Goal: Task Accomplishment & Management: Manage account settings

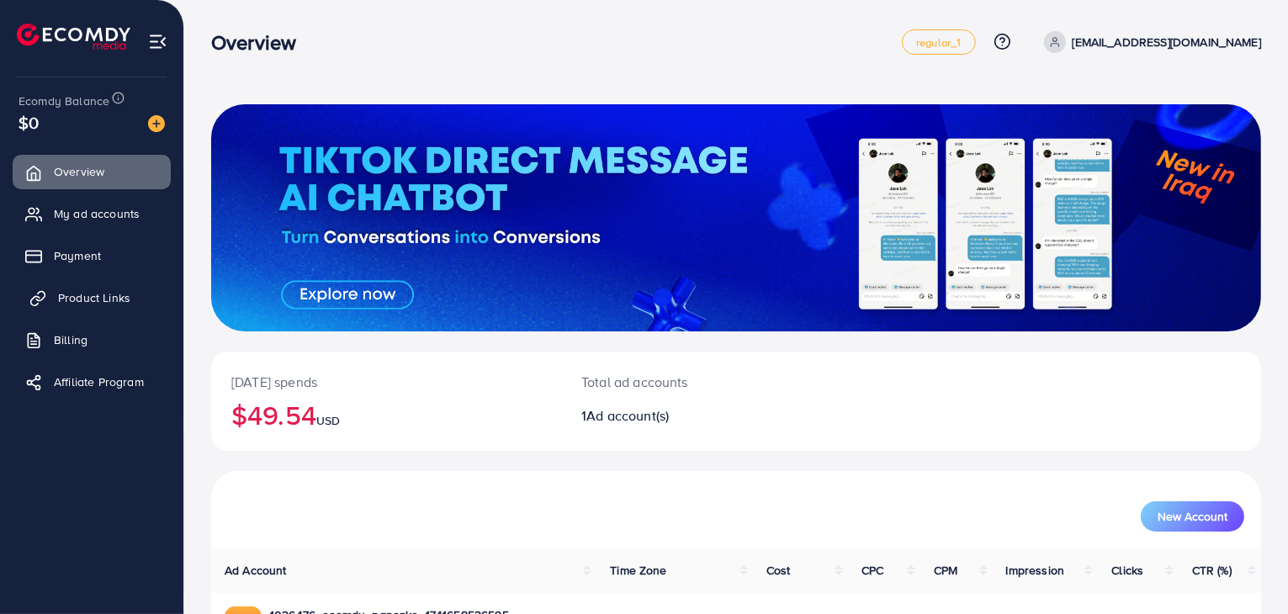
click at [71, 290] on span "Product Links" at bounding box center [94, 297] width 72 height 17
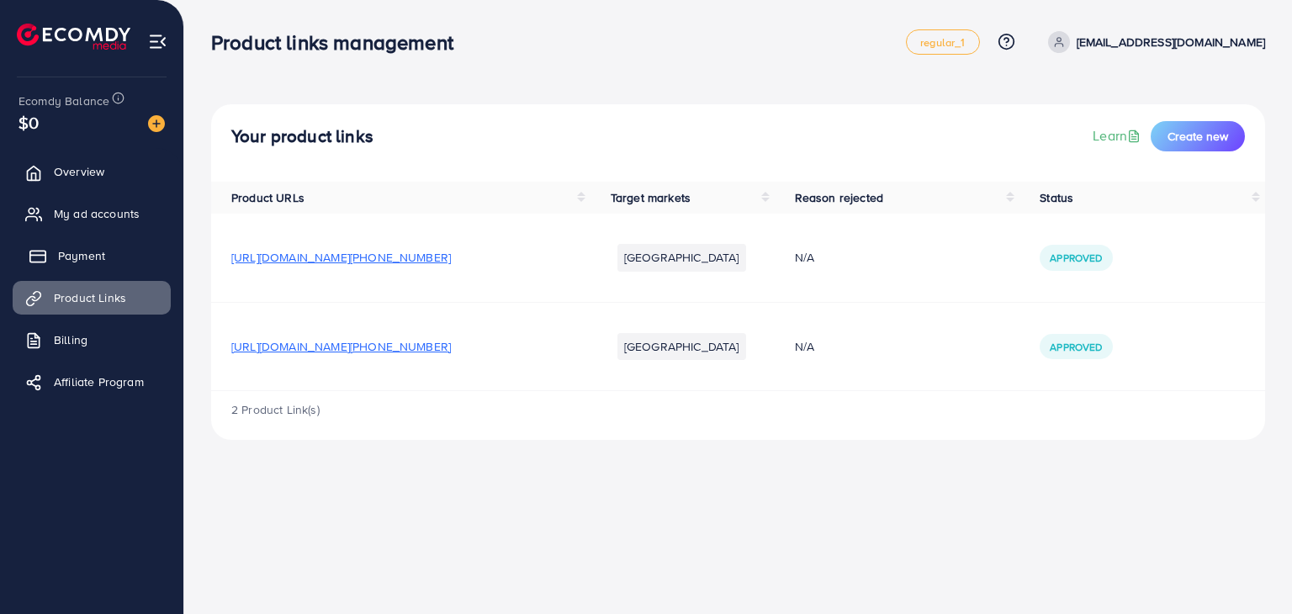
click at [97, 241] on link "Payment" at bounding box center [92, 256] width 158 height 34
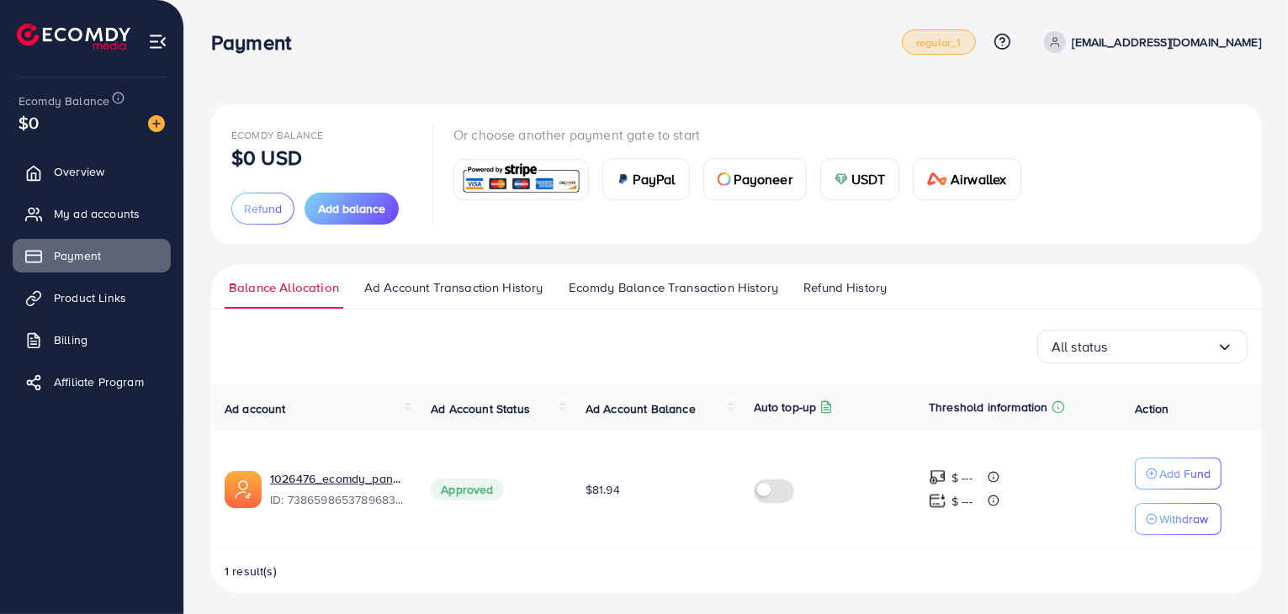
click at [961, 41] on span "regular_1" at bounding box center [938, 42] width 45 height 11
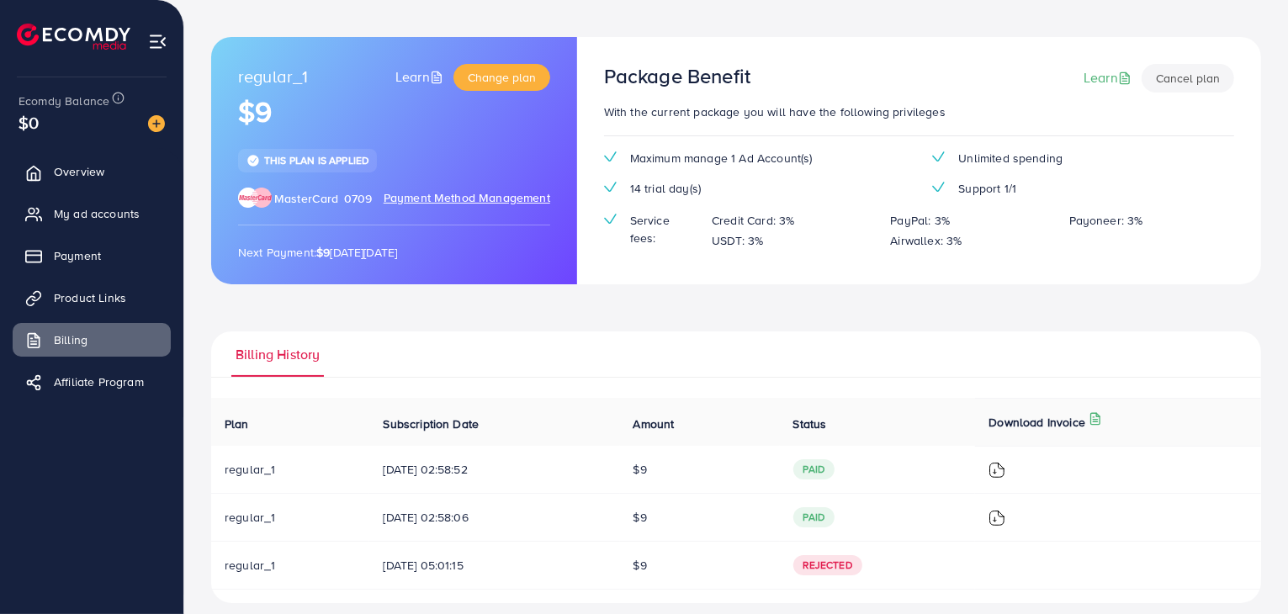
scroll to position [82, 0]
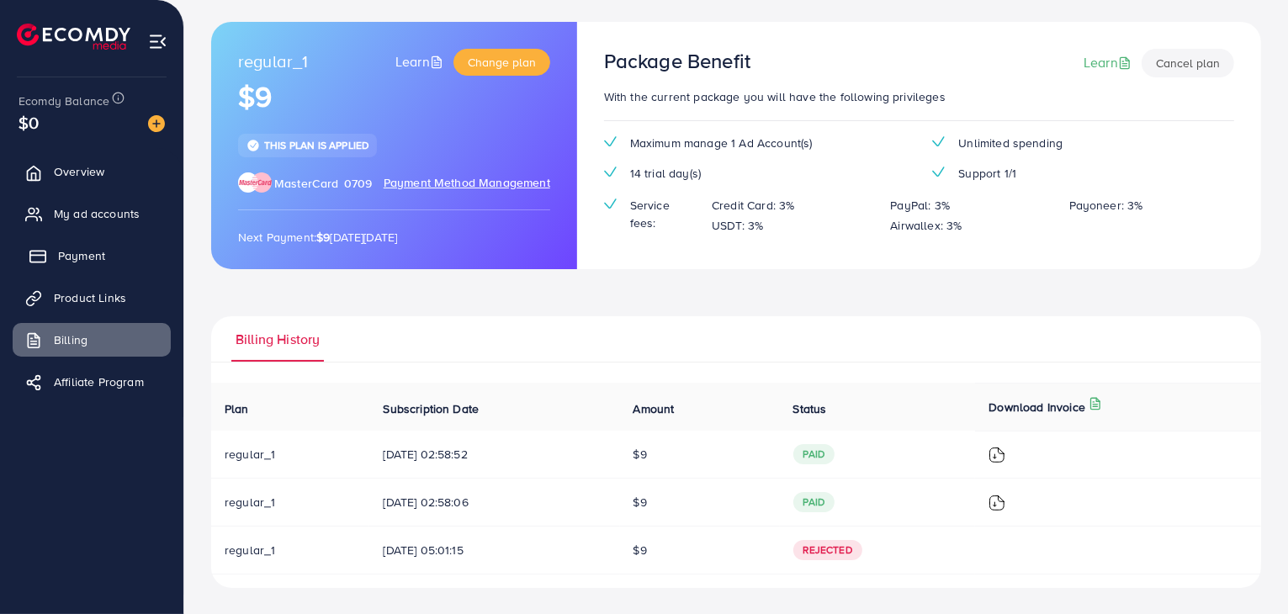
click at [122, 263] on link "Payment" at bounding box center [92, 256] width 158 height 34
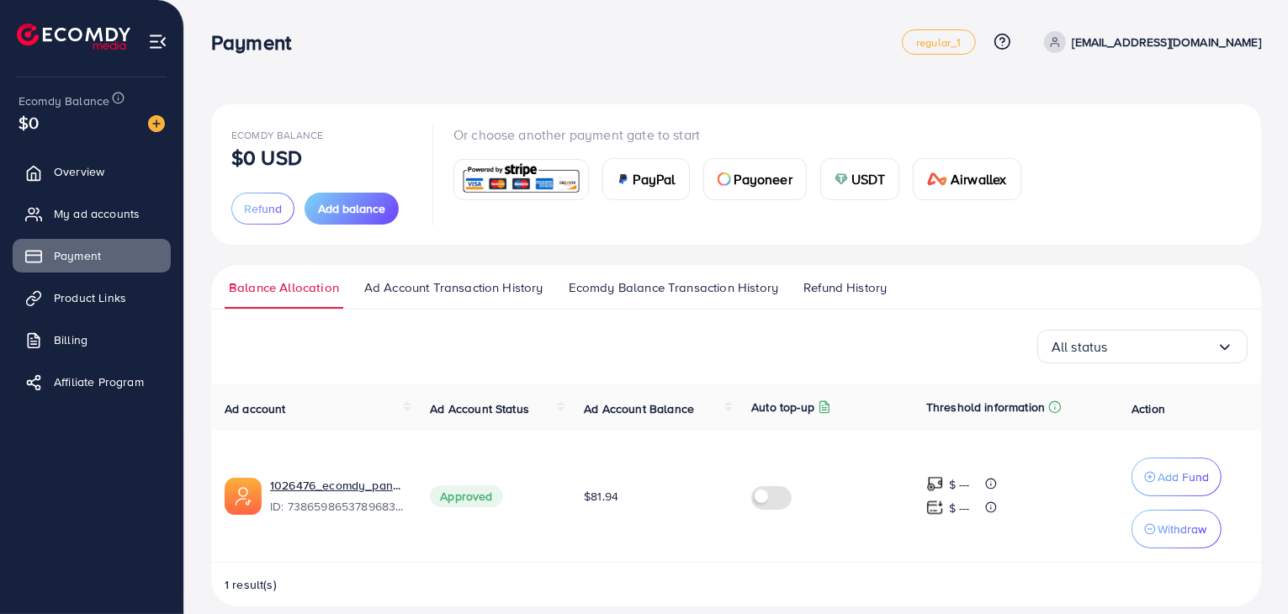
click at [509, 191] on img at bounding box center [521, 179] width 124 height 36
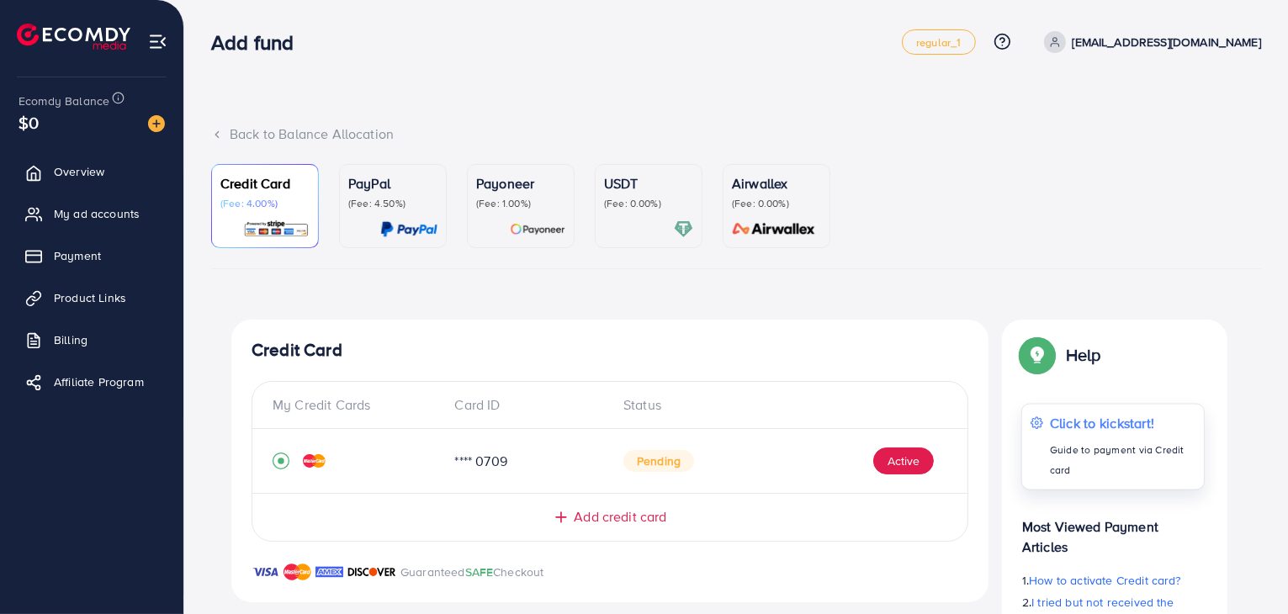
click at [1046, 464] on div "Click to kickstart! Guide to payment via Credit card" at bounding box center [1112, 447] width 183 height 87
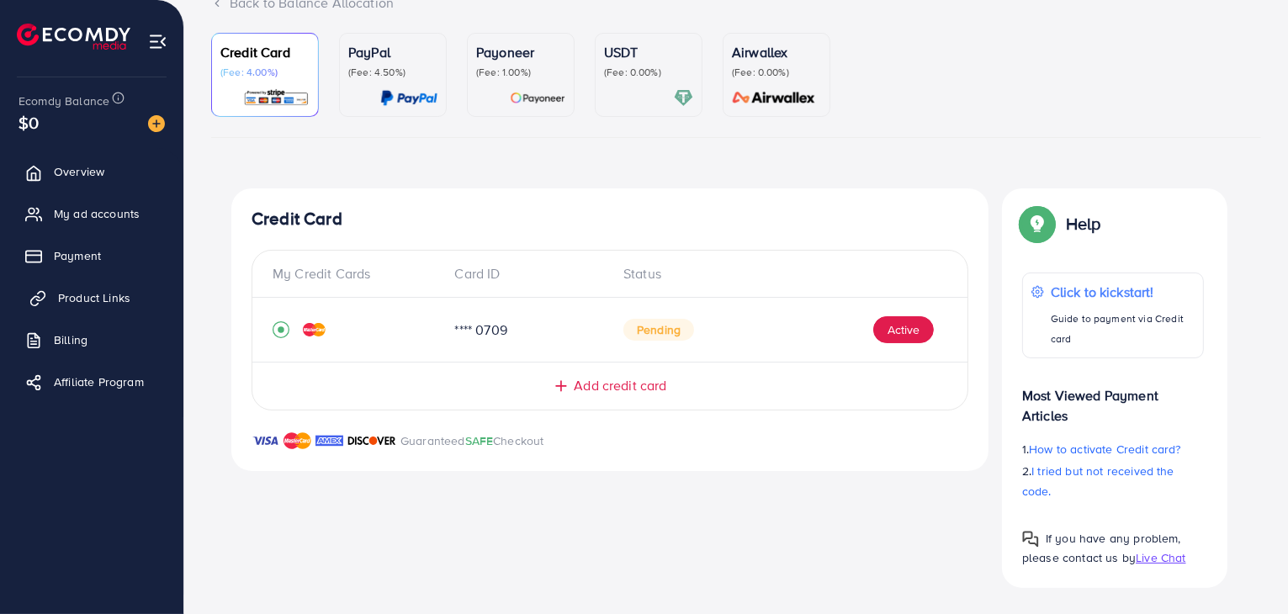
click at [140, 299] on link "Product Links" at bounding box center [92, 298] width 158 height 34
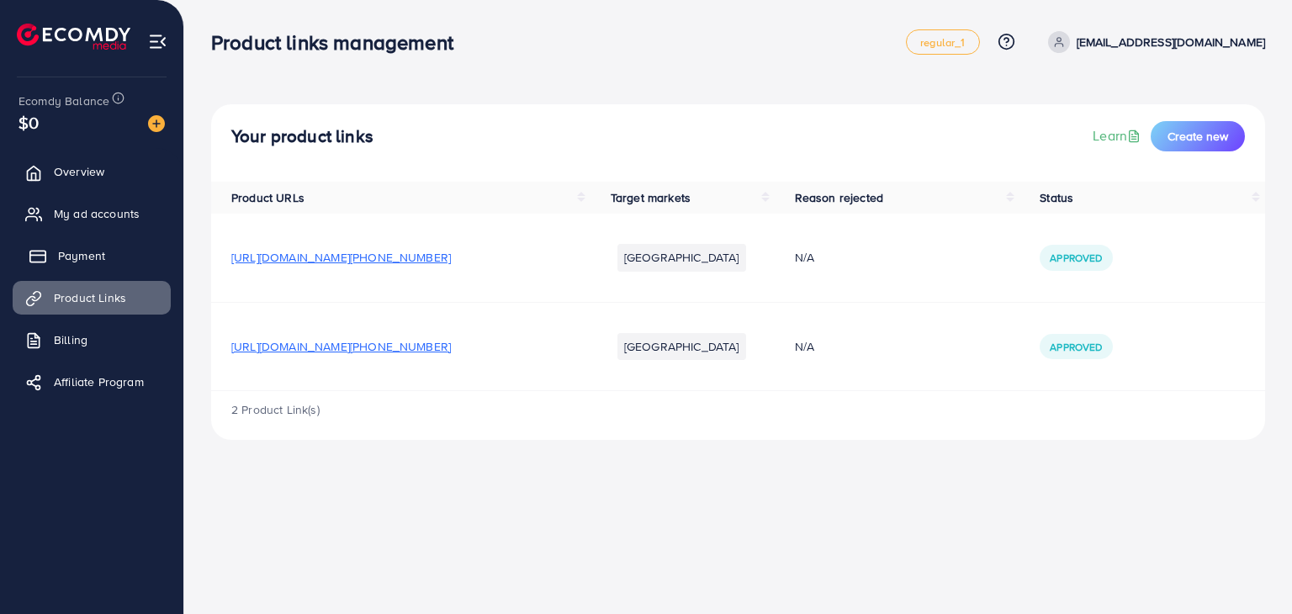
click at [118, 255] on link "Payment" at bounding box center [92, 256] width 158 height 34
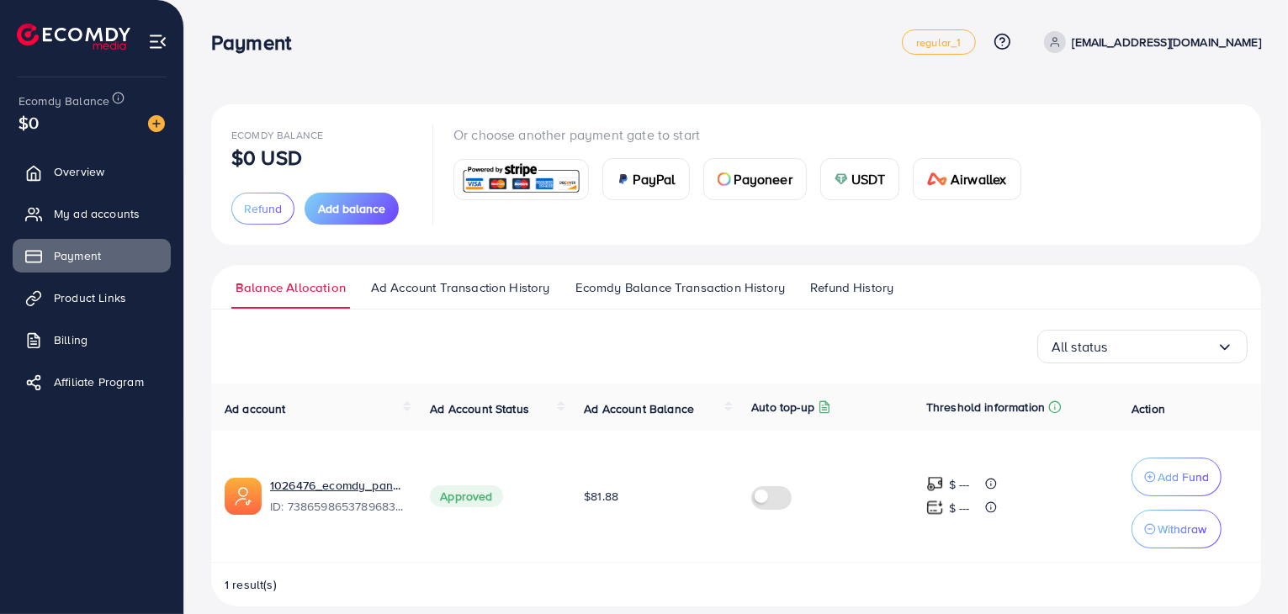
click at [498, 186] on img at bounding box center [521, 179] width 124 height 36
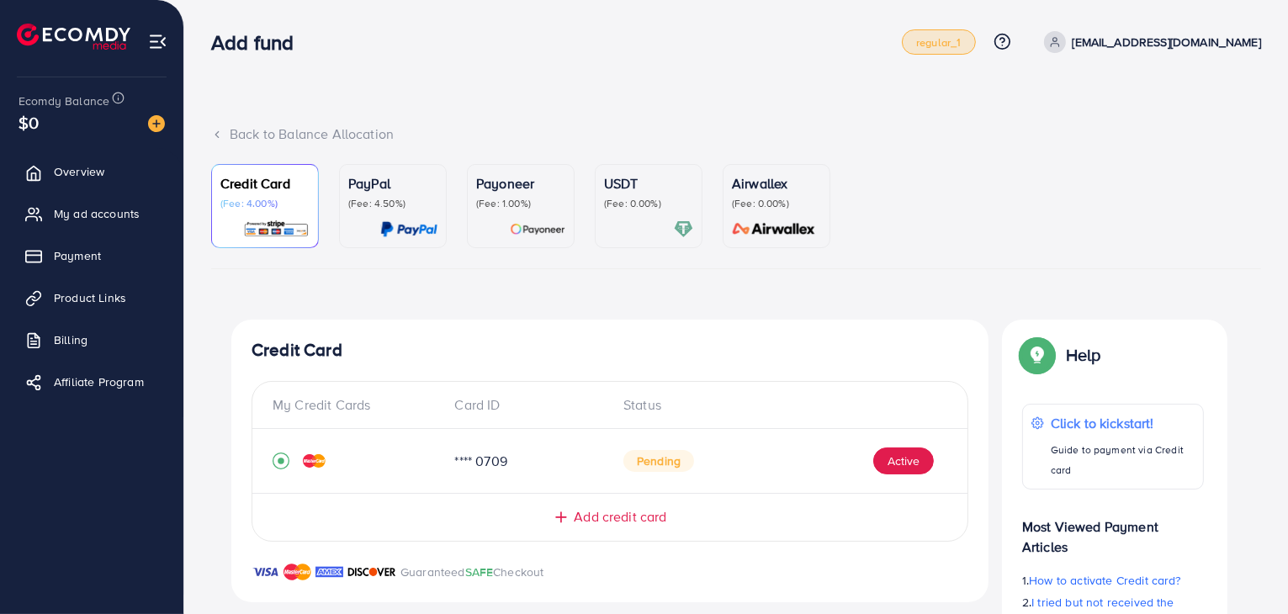
click at [961, 37] on span "regular_1" at bounding box center [938, 42] width 45 height 11
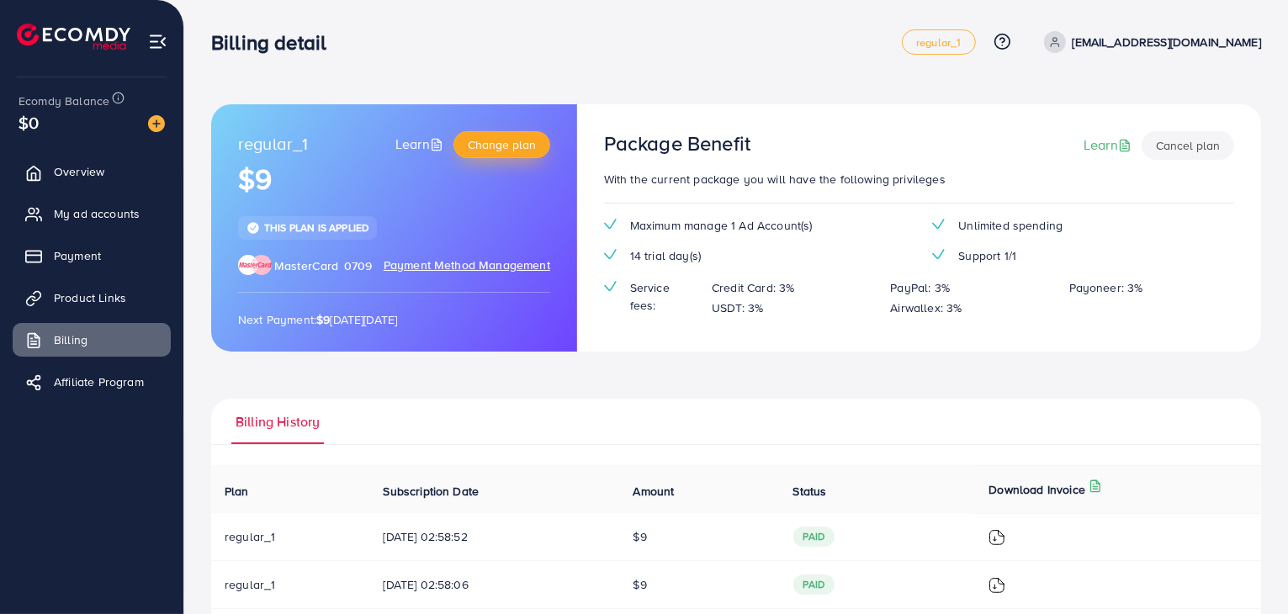
click at [484, 132] on button "Change plan" at bounding box center [501, 144] width 97 height 27
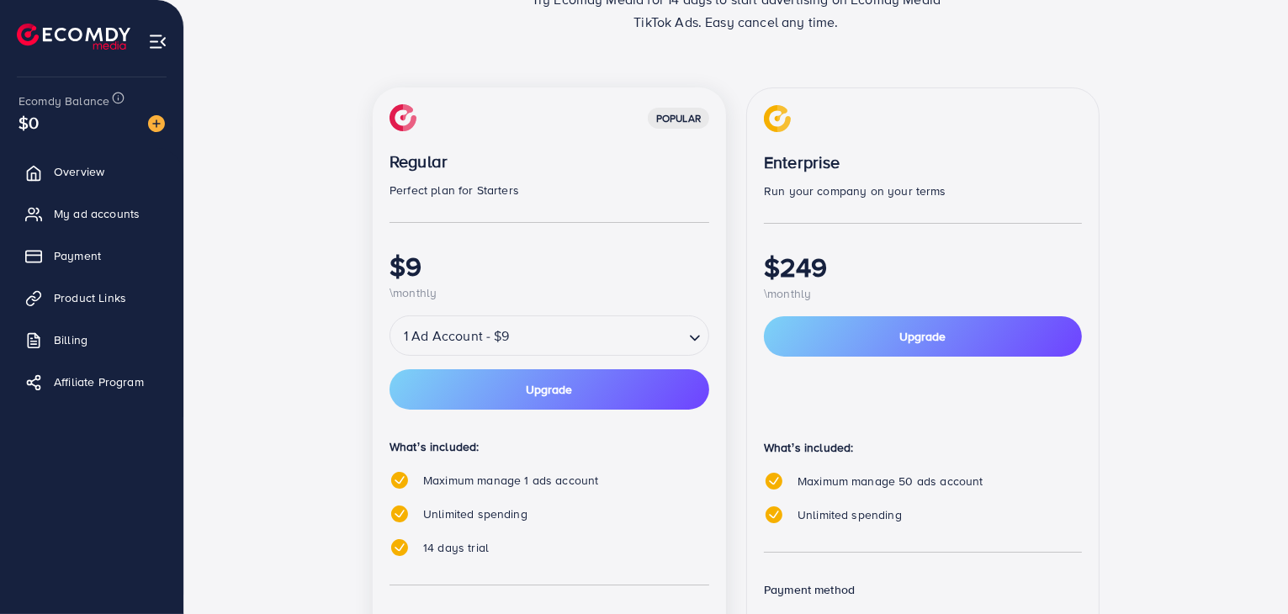
scroll to position [194, 0]
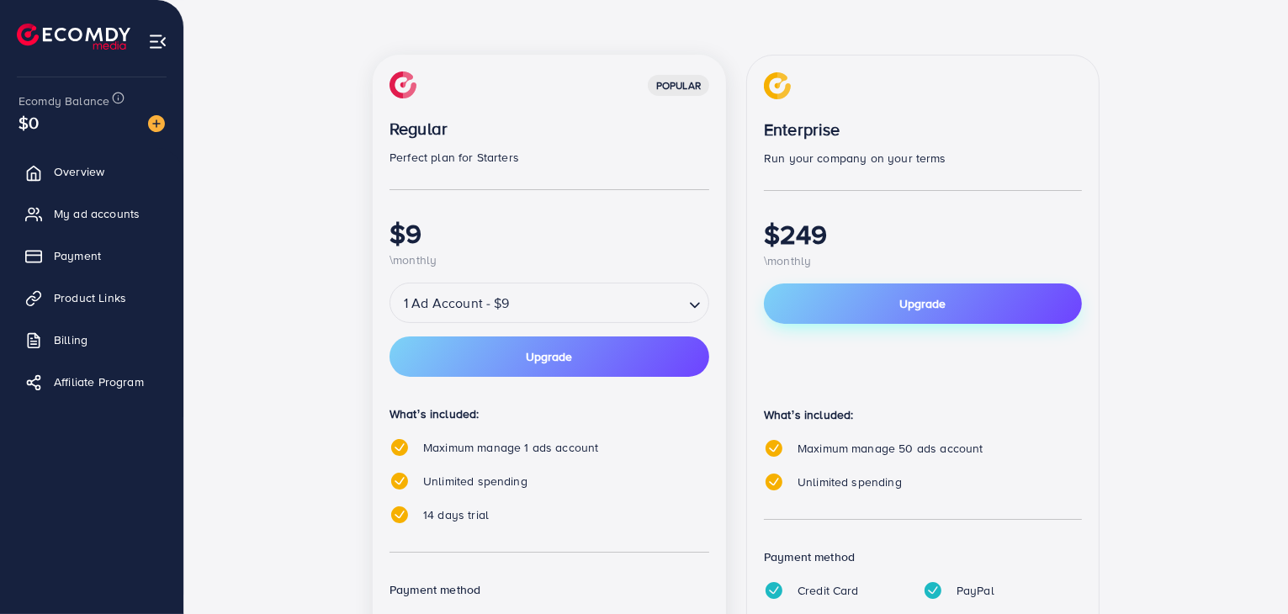
click at [1035, 294] on button "Upgrade" at bounding box center [923, 303] width 318 height 40
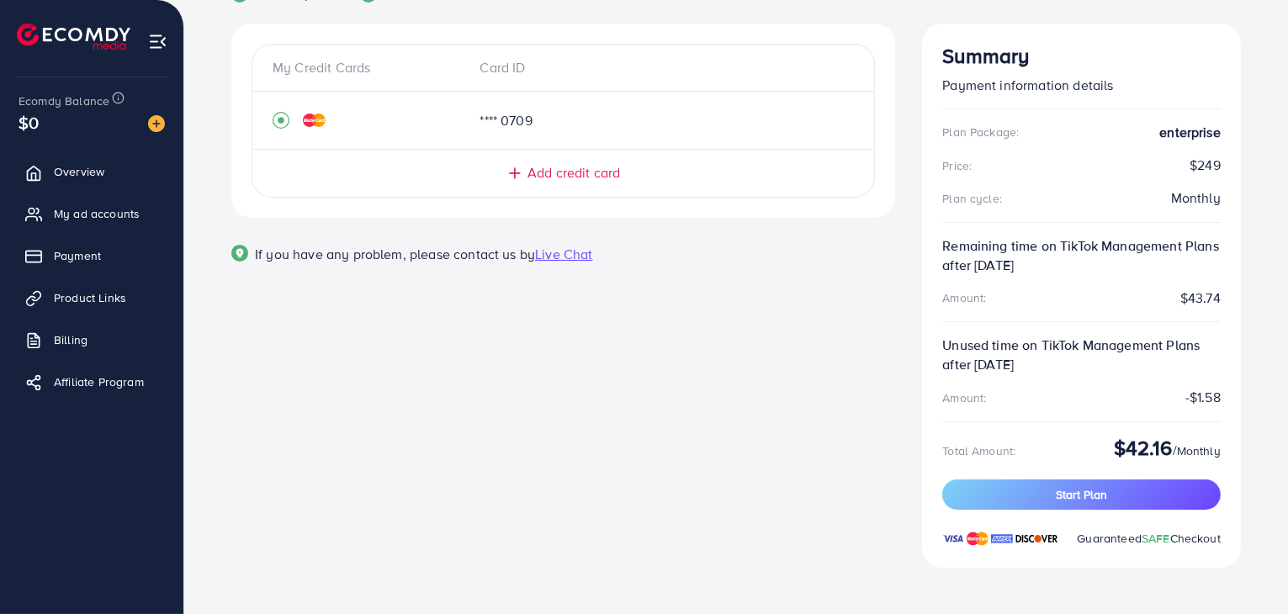
scroll to position [0, 0]
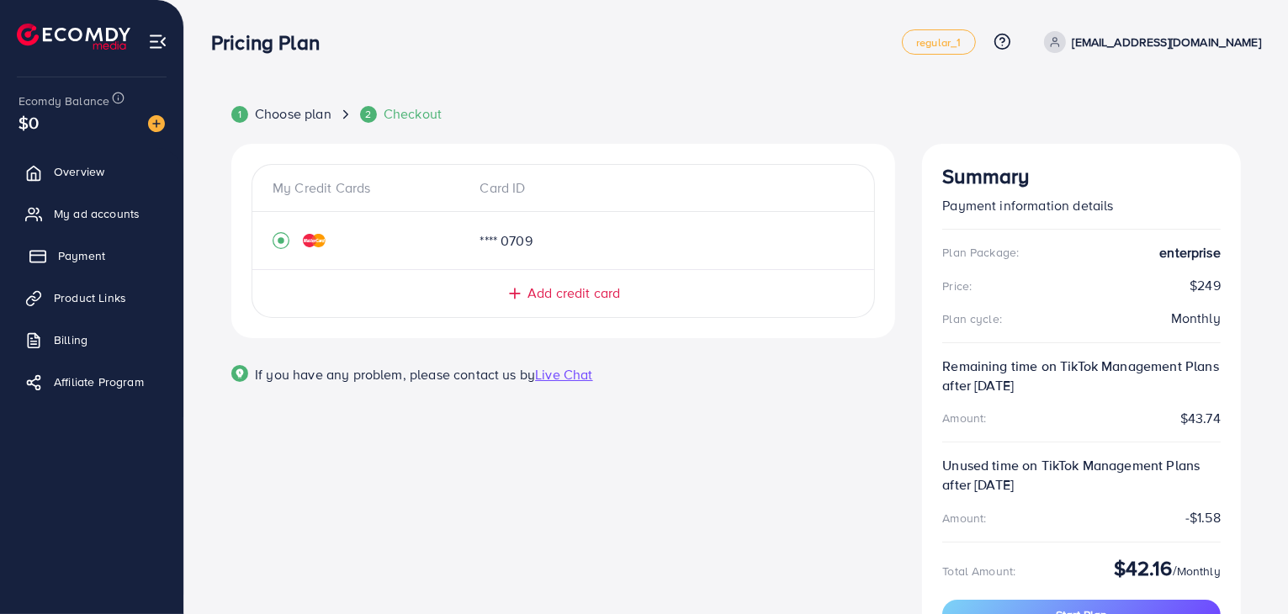
click at [50, 260] on link "Payment" at bounding box center [92, 256] width 158 height 34
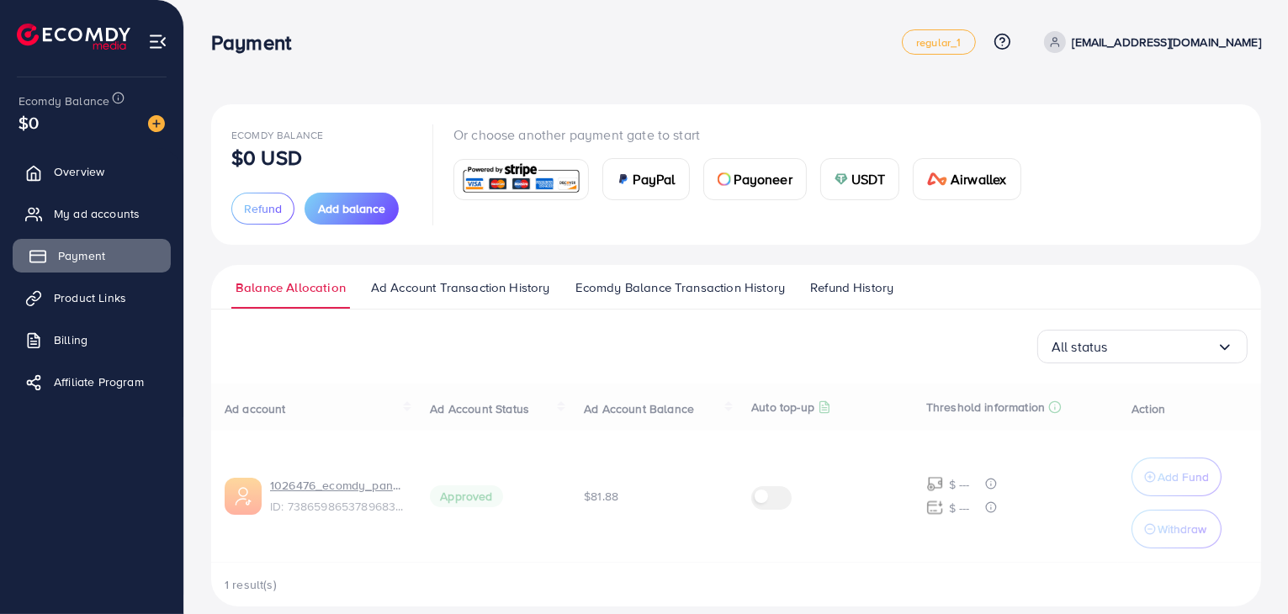
click at [69, 269] on link "Payment" at bounding box center [92, 256] width 158 height 34
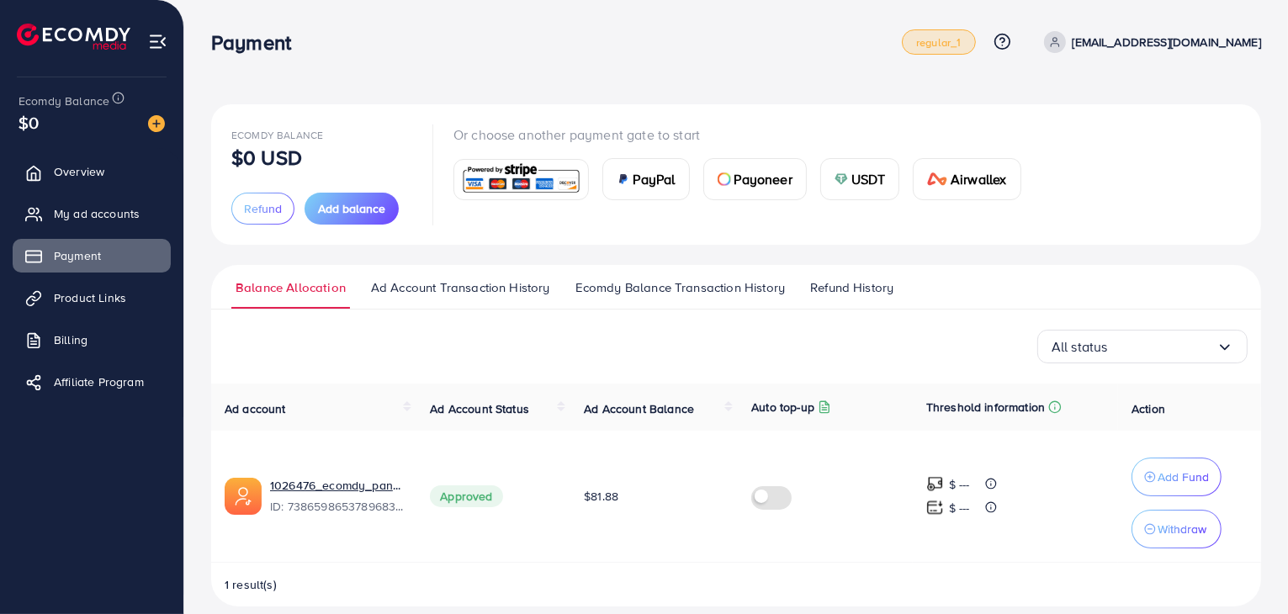
click at [961, 37] on span "regular_1" at bounding box center [938, 42] width 45 height 11
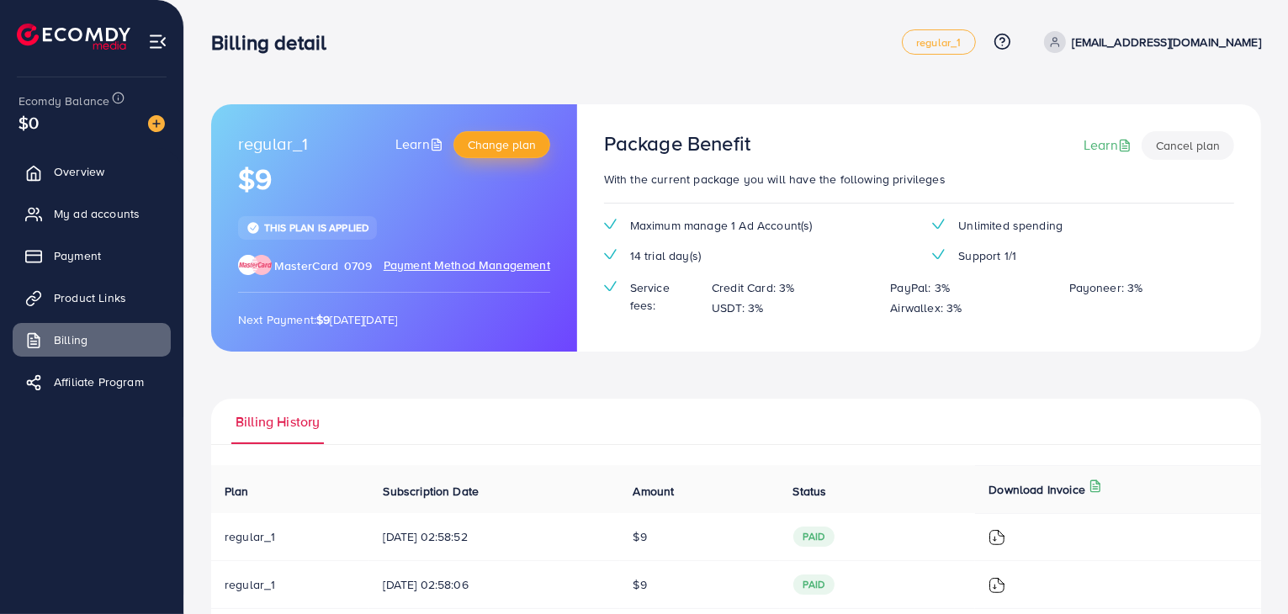
click at [506, 140] on span "Change plan" at bounding box center [502, 144] width 68 height 17
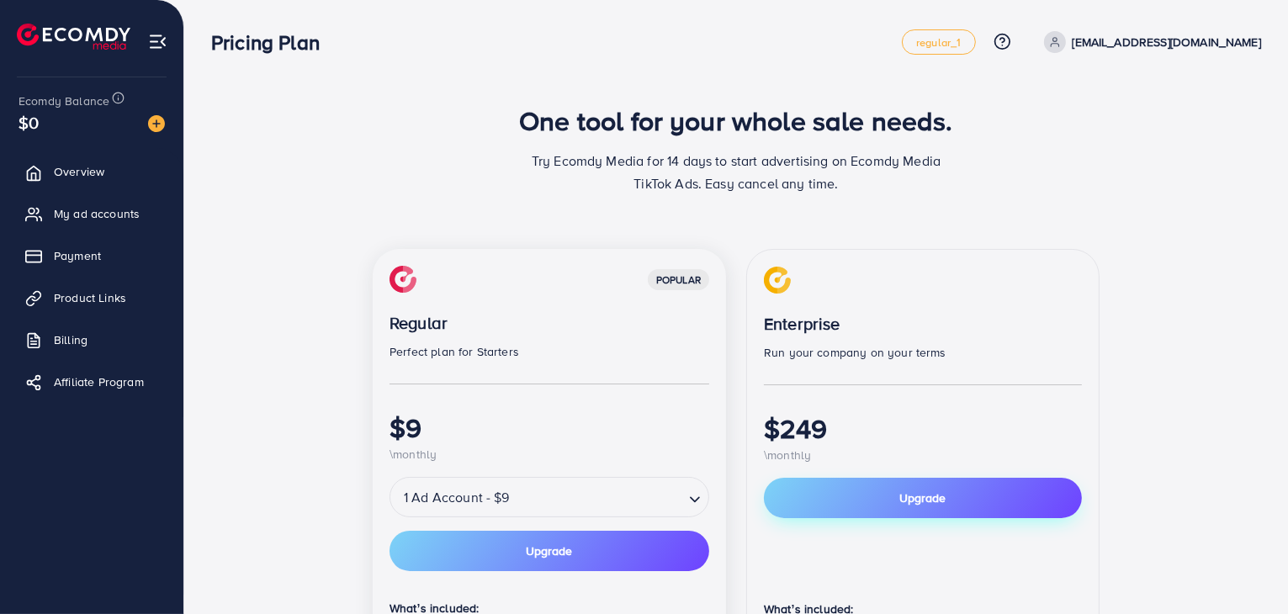
click at [895, 485] on button "Upgrade" at bounding box center [923, 498] width 318 height 40
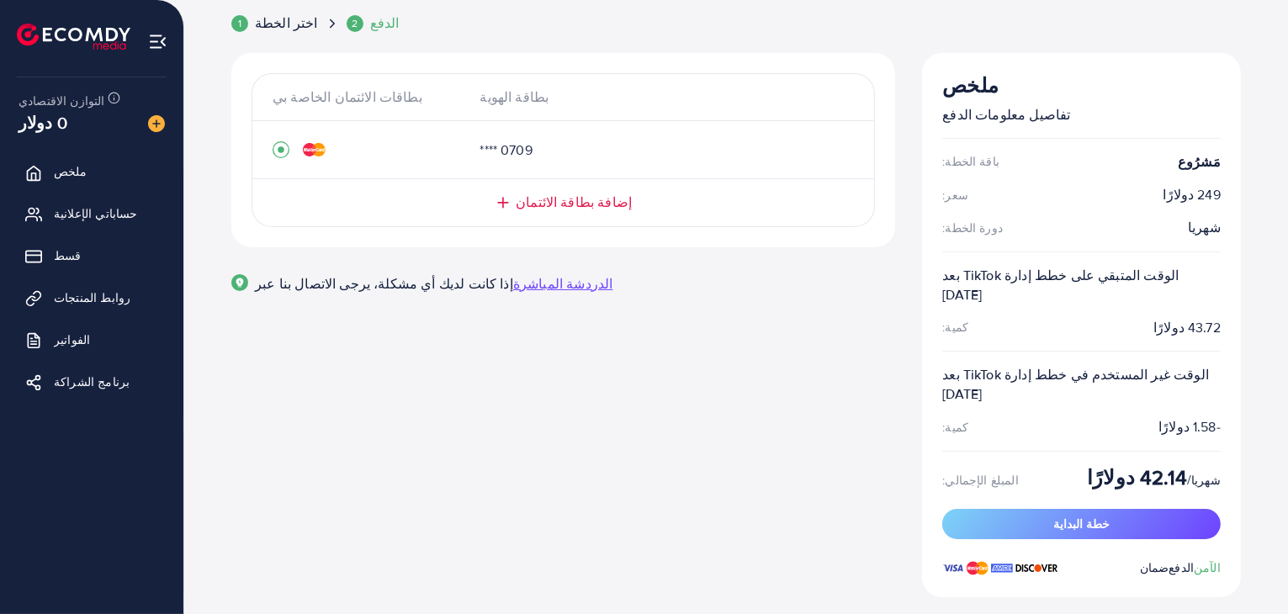
scroll to position [120, 0]
